Goal: Task Accomplishment & Management: Complete application form

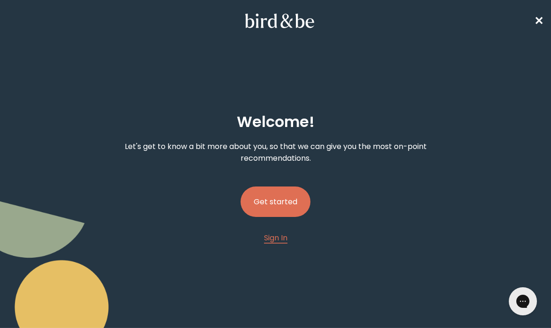
click at [295, 199] on button "Get started" at bounding box center [275, 202] width 70 height 30
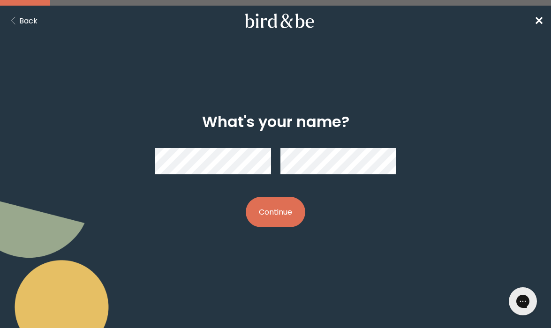
click at [208, 207] on div "What's your name? Continue" at bounding box center [275, 170] width 343 height 144
click at [264, 214] on button "Continue" at bounding box center [276, 212] width 60 height 30
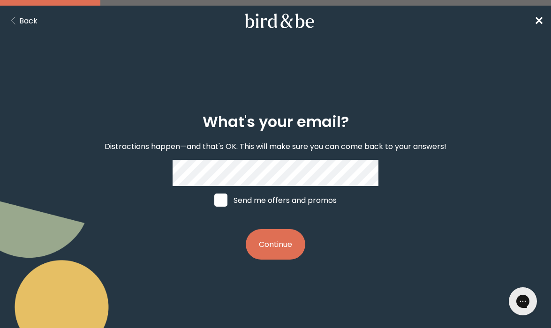
click at [283, 257] on button "Continue" at bounding box center [276, 244] width 60 height 30
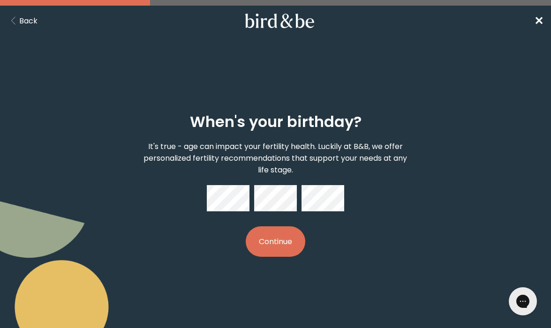
click at [286, 241] on button "Continue" at bounding box center [276, 241] width 60 height 30
click at [277, 244] on button "Continue" at bounding box center [276, 241] width 60 height 30
click at [283, 242] on button "Continue" at bounding box center [276, 241] width 60 height 30
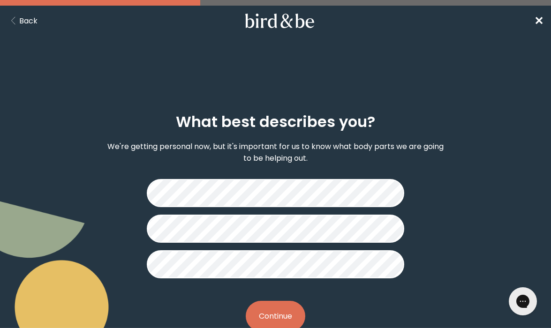
click at [286, 308] on button "Continue" at bounding box center [276, 316] width 60 height 30
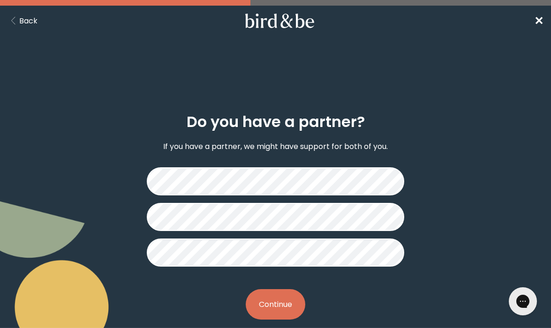
click at [280, 312] on button "Continue" at bounding box center [276, 304] width 60 height 30
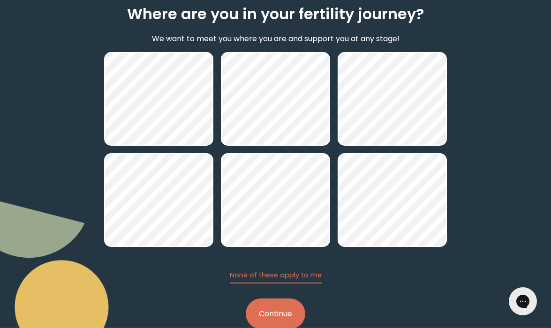
scroll to position [110, 0]
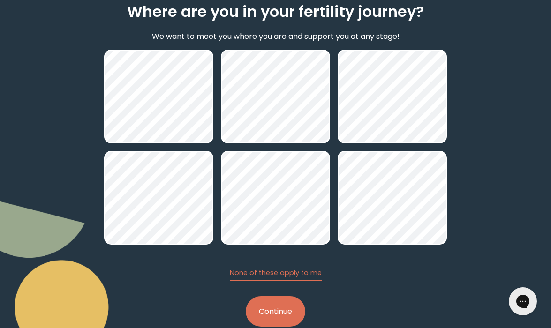
click at [281, 323] on button "Continue" at bounding box center [276, 311] width 60 height 30
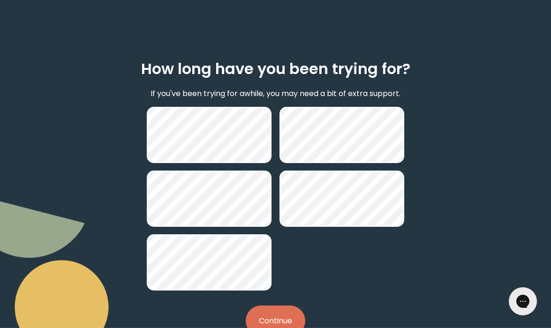
scroll to position [58, 0]
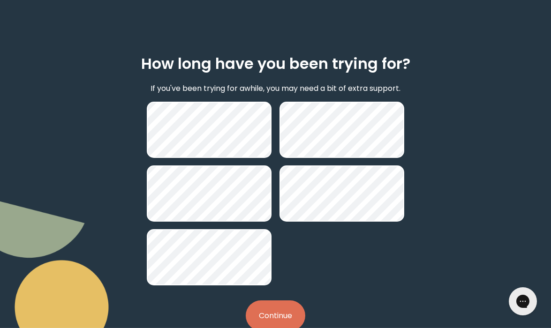
click at [289, 311] on button "Continue" at bounding box center [276, 315] width 60 height 30
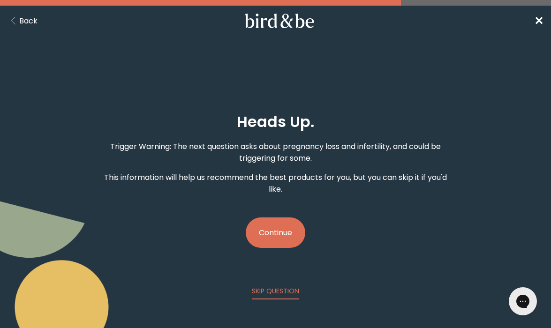
click at [286, 236] on button "Continue" at bounding box center [276, 232] width 60 height 30
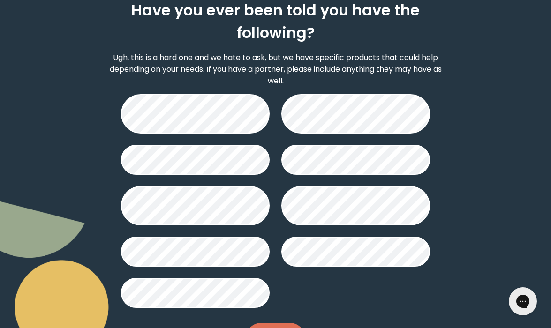
scroll to position [112, 0]
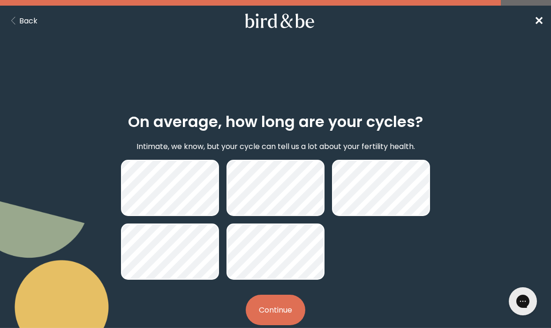
click at [289, 304] on button "Continue" at bounding box center [276, 310] width 60 height 30
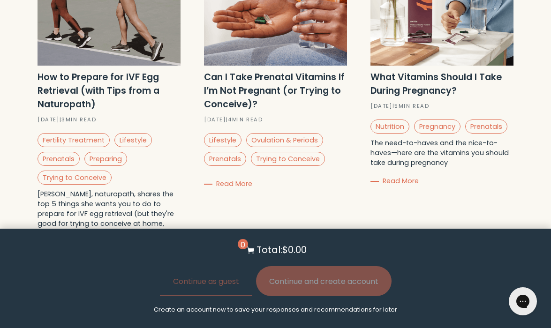
scroll to position [2909, 0]
